Goal: Book appointment/travel/reservation

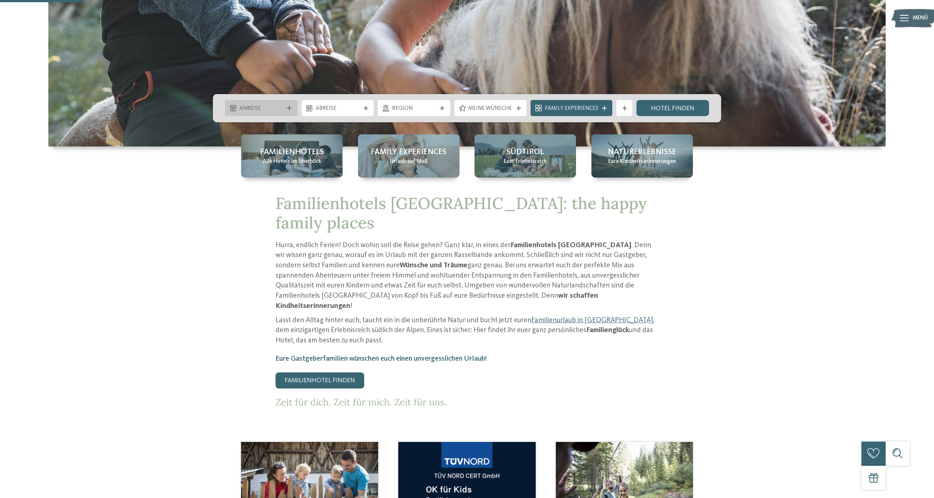
click at [290, 113] on div "Anreise" at bounding box center [261, 108] width 73 height 16
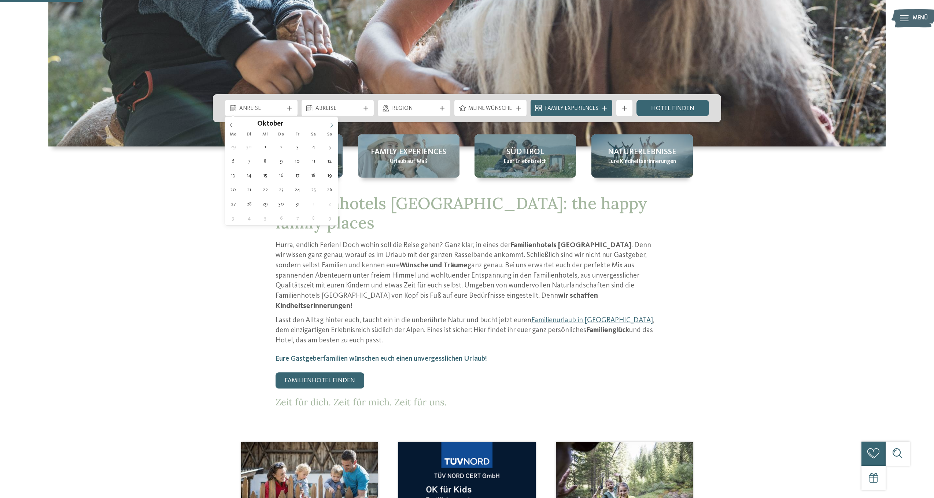
click at [335, 128] on span at bounding box center [331, 123] width 12 height 12
type div "06.10.2025"
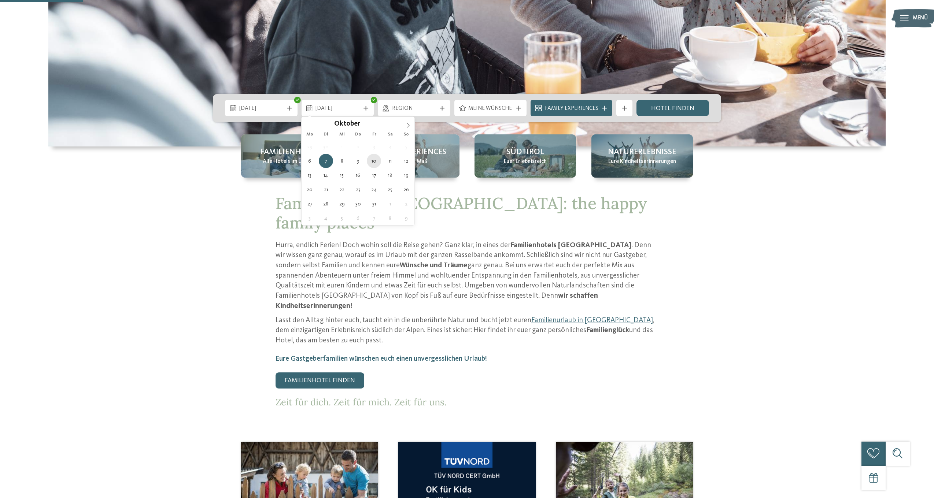
type div "10.10.2025"
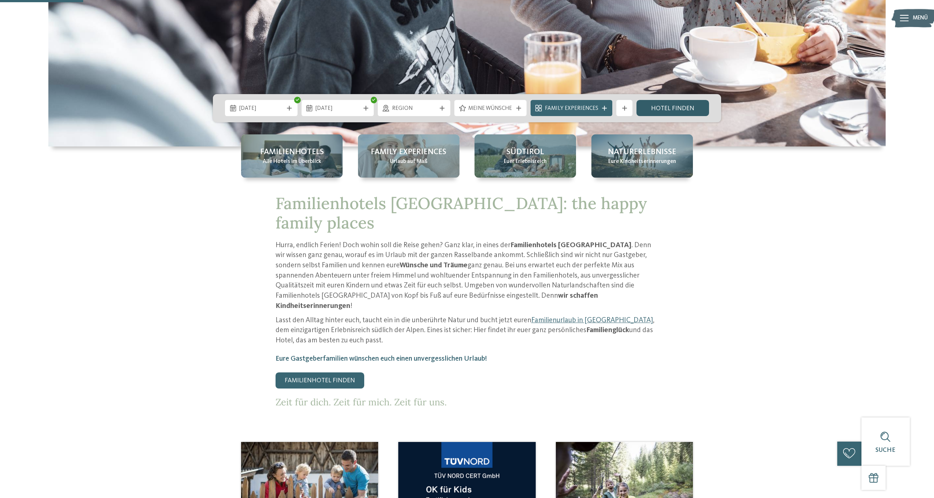
click at [655, 111] on link "Hotel finden" at bounding box center [673, 108] width 73 height 16
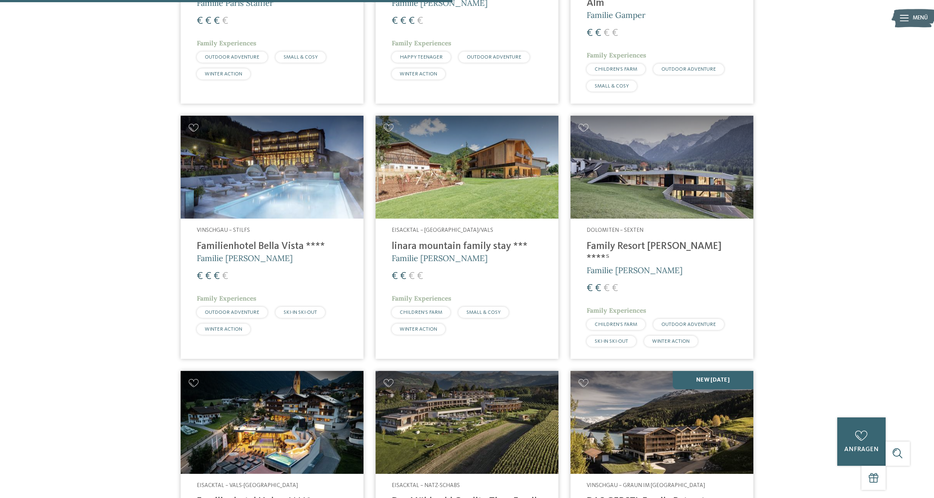
scroll to position [1009, 0]
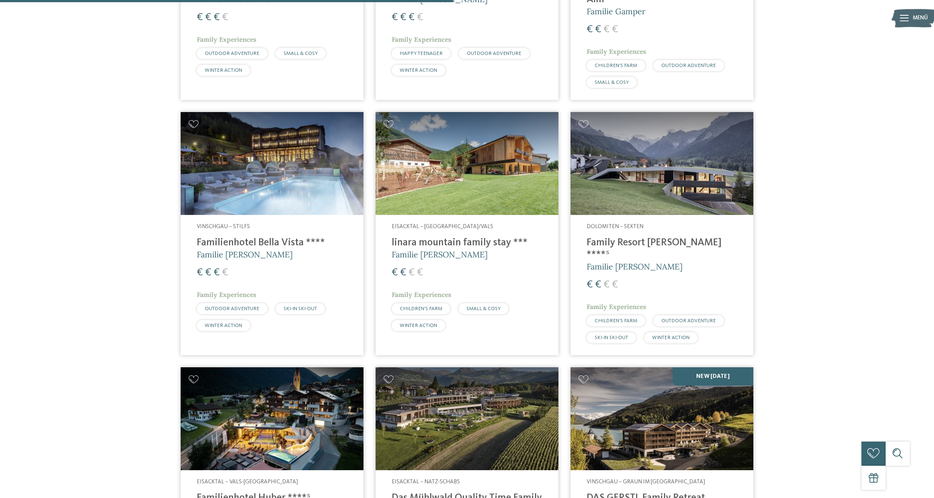
click at [291, 172] on img at bounding box center [272, 163] width 183 height 103
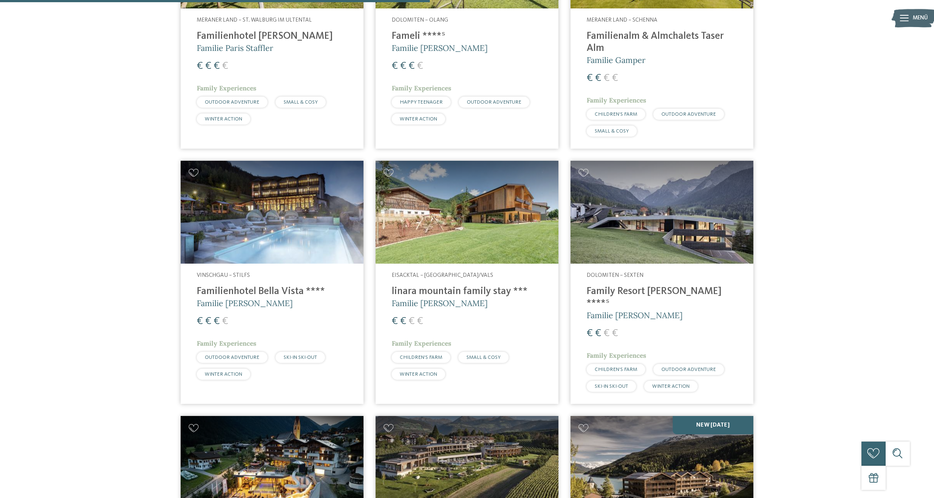
scroll to position [964, 0]
